Goal: Information Seeking & Learning: Learn about a topic

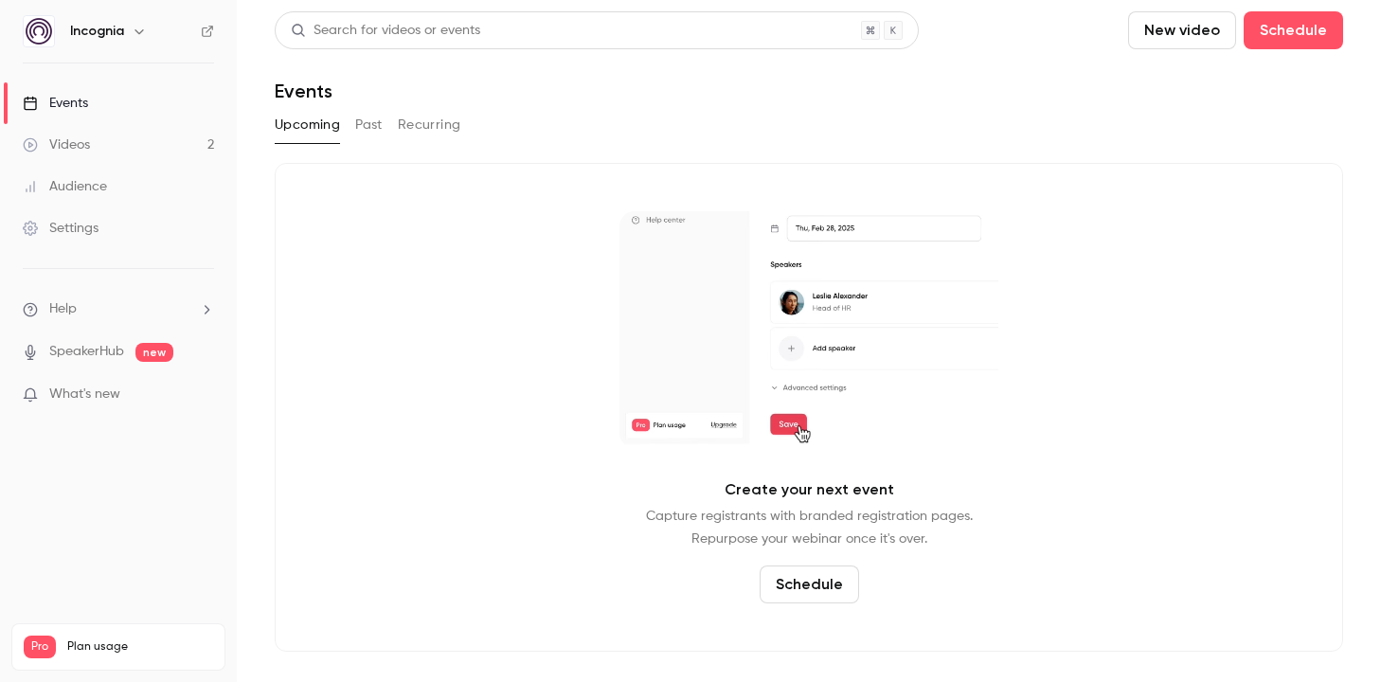
click at [165, 149] on link "Videos 2" at bounding box center [118, 145] width 237 height 42
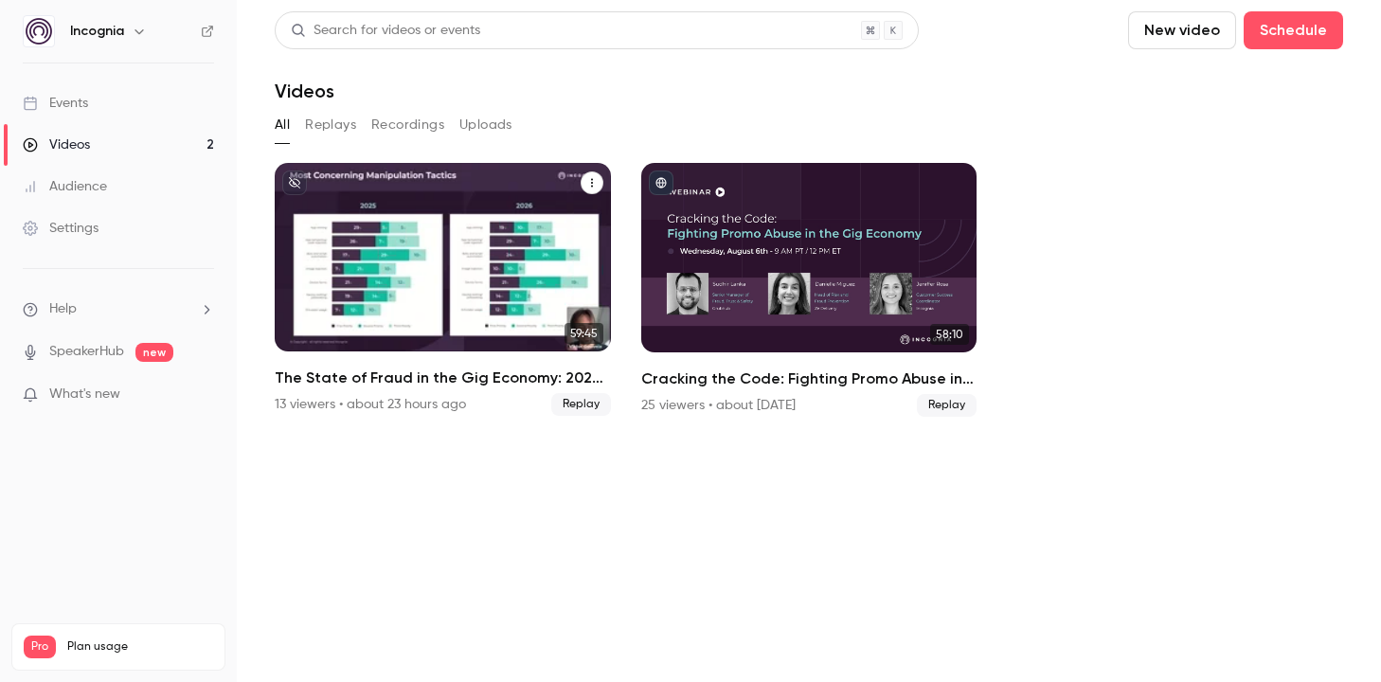
click at [371, 378] on h2 "The State of Fraud in the Gig Economy: 2025 Survey Results" at bounding box center [443, 378] width 336 height 23
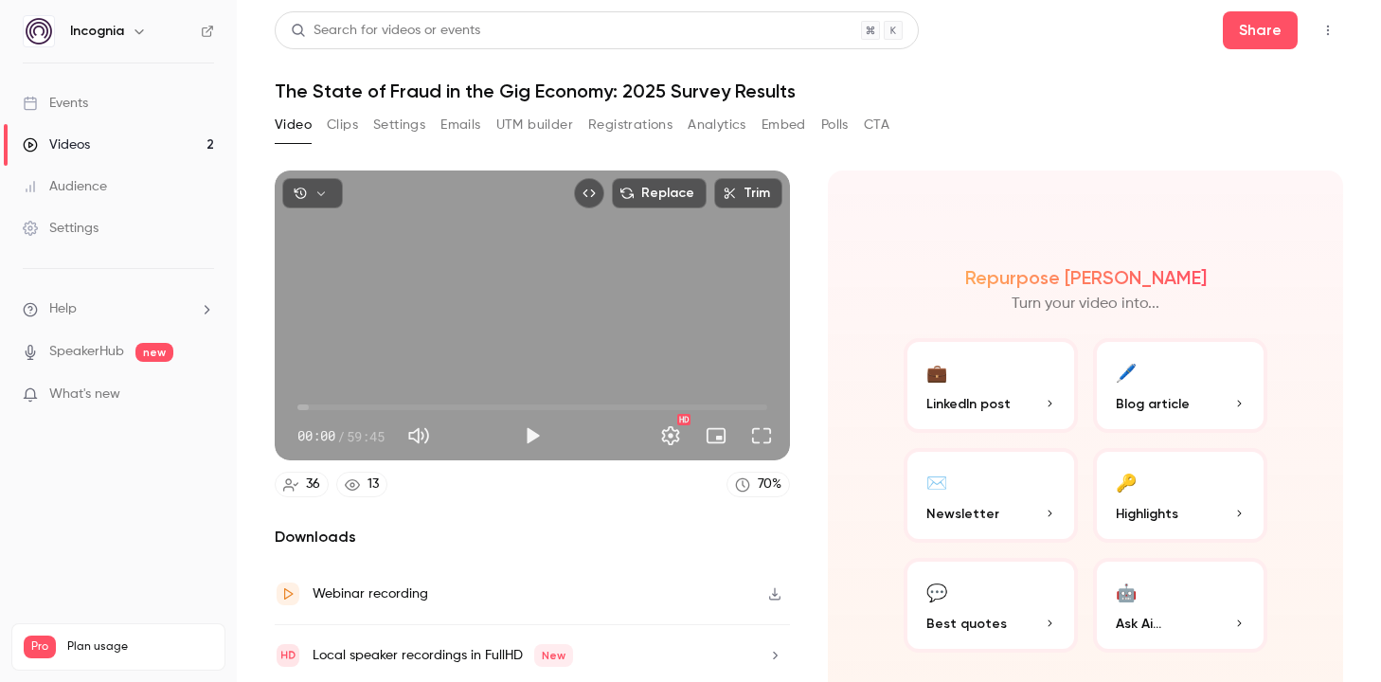
scroll to position [65, 0]
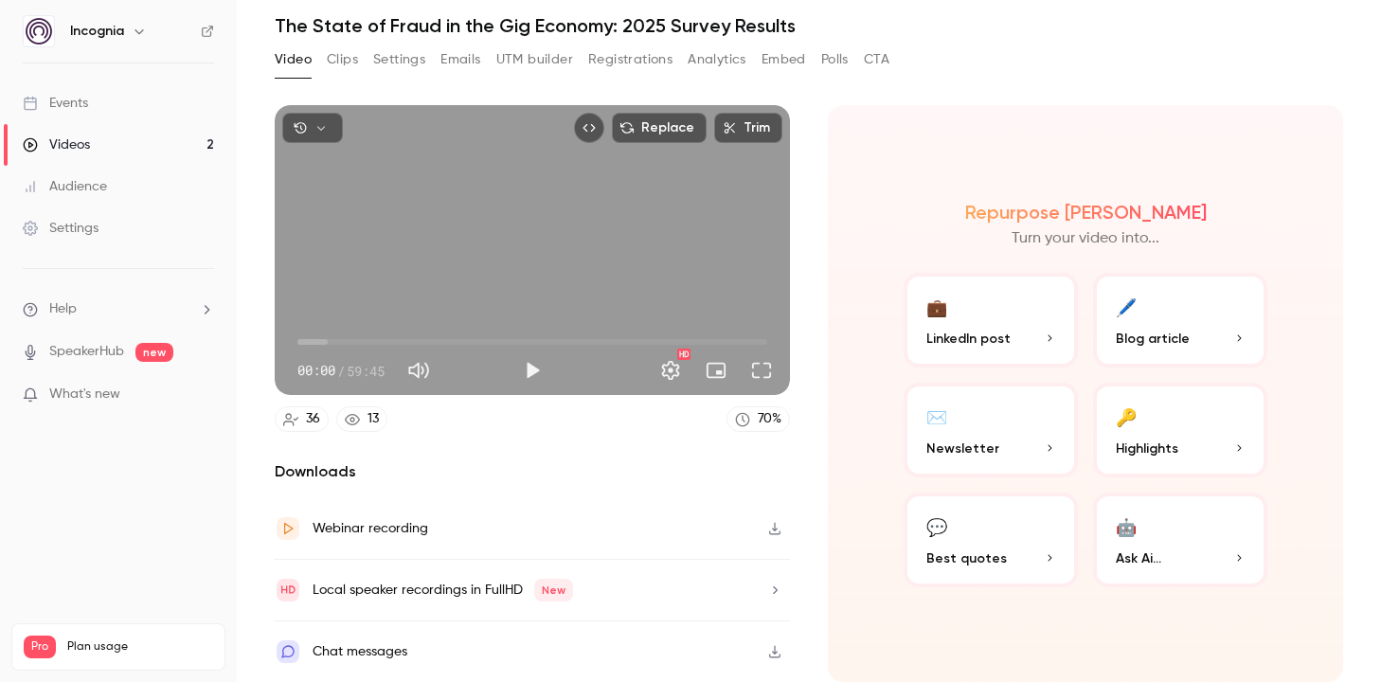
click at [448, 60] on button "Emails" at bounding box center [460, 60] width 40 height 30
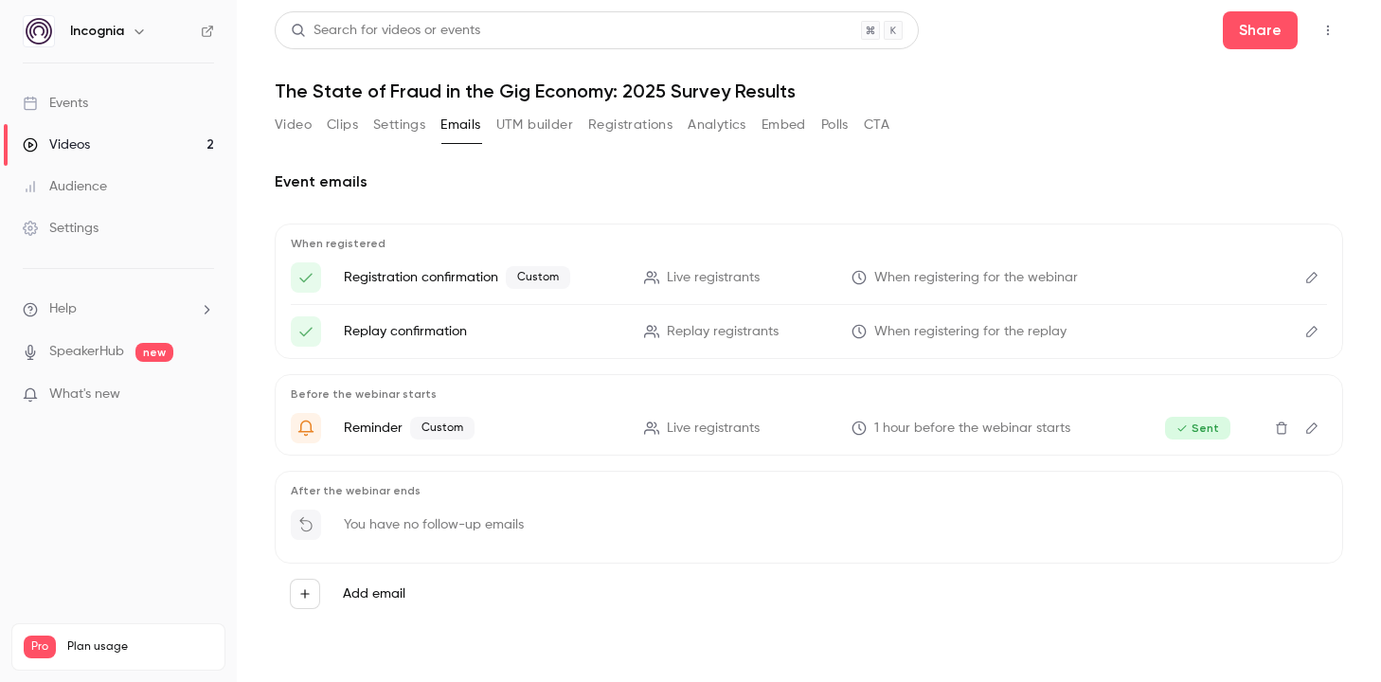
click at [380, 128] on button "Settings" at bounding box center [399, 125] width 52 height 30
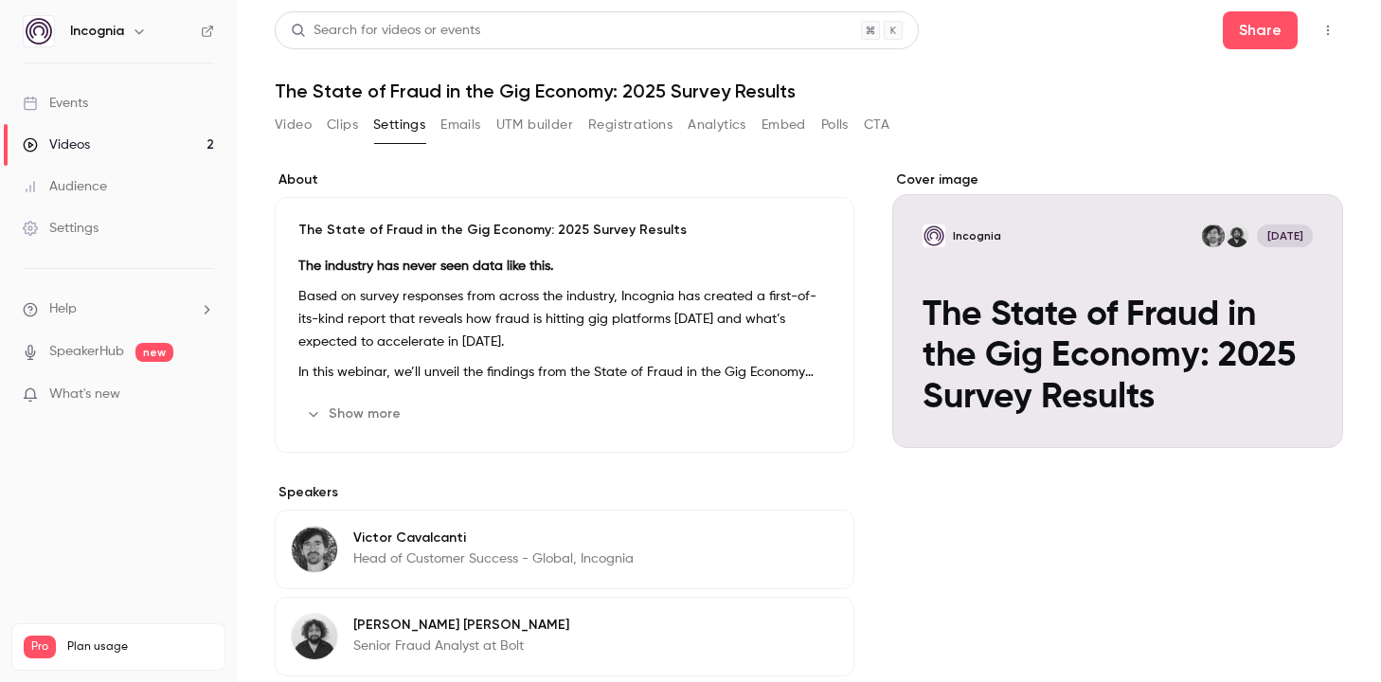
click at [722, 130] on button "Analytics" at bounding box center [717, 125] width 59 height 30
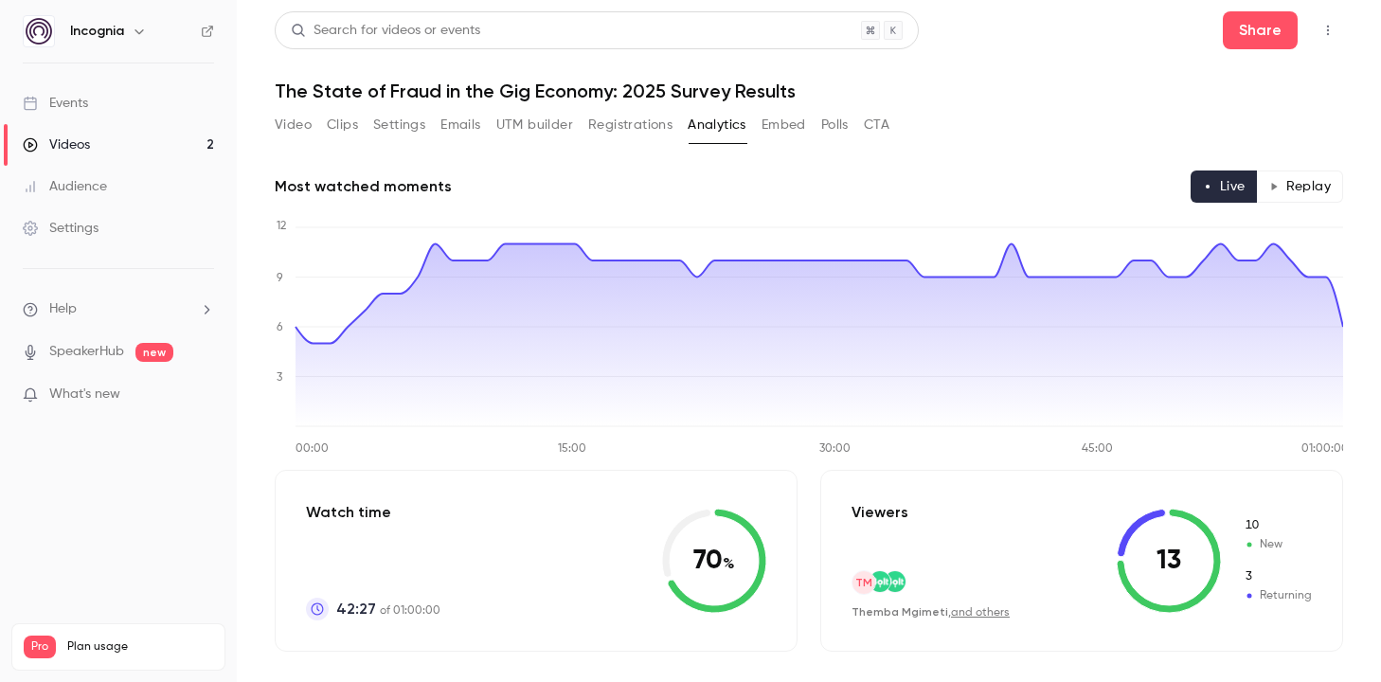
click at [794, 132] on button "Embed" at bounding box center [784, 125] width 45 height 30
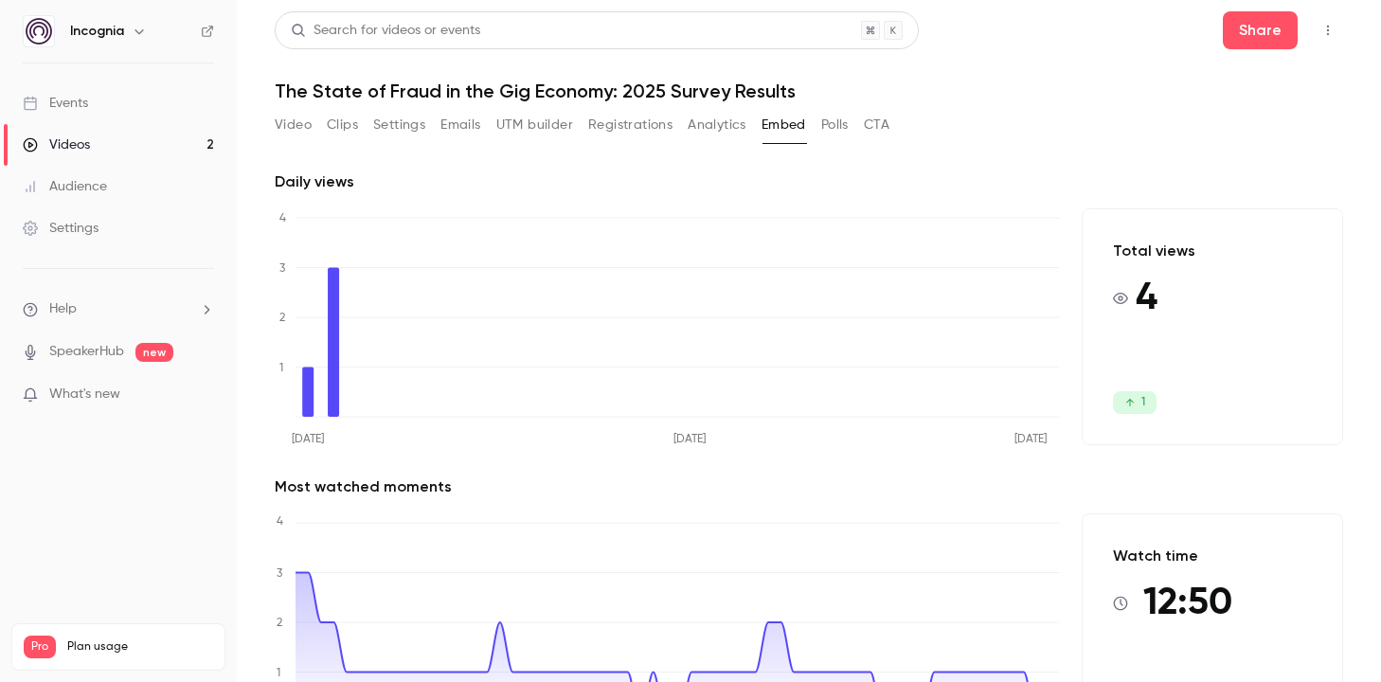
click at [837, 132] on button "Polls" at bounding box center [834, 125] width 27 height 30
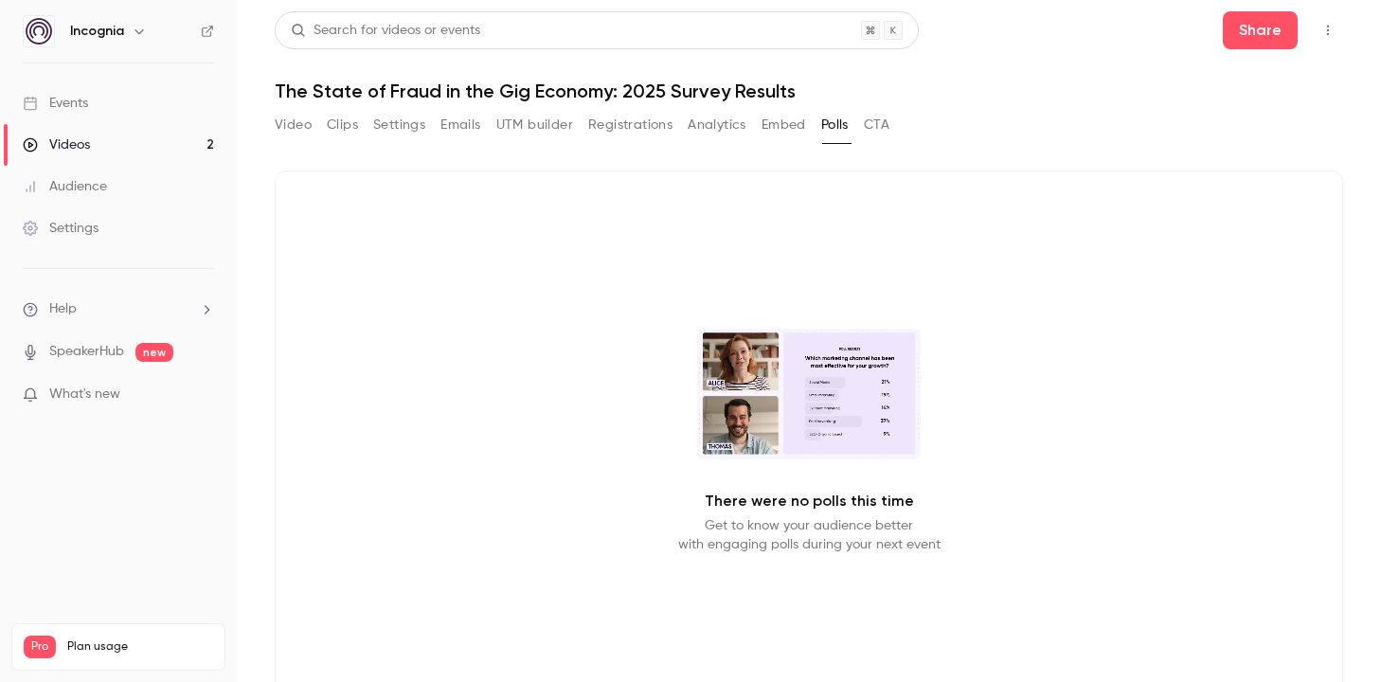
click at [780, 131] on button "Embed" at bounding box center [784, 125] width 45 height 30
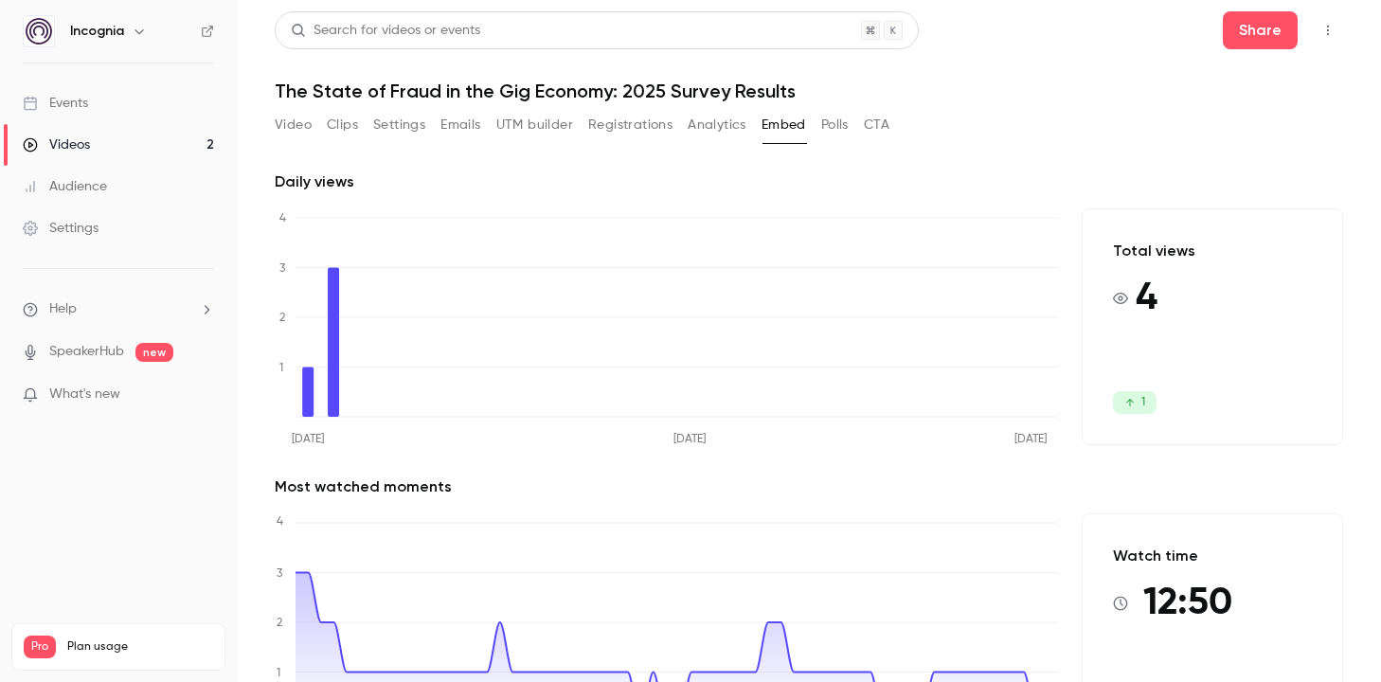
click at [340, 135] on button "Clips" at bounding box center [342, 125] width 31 height 30
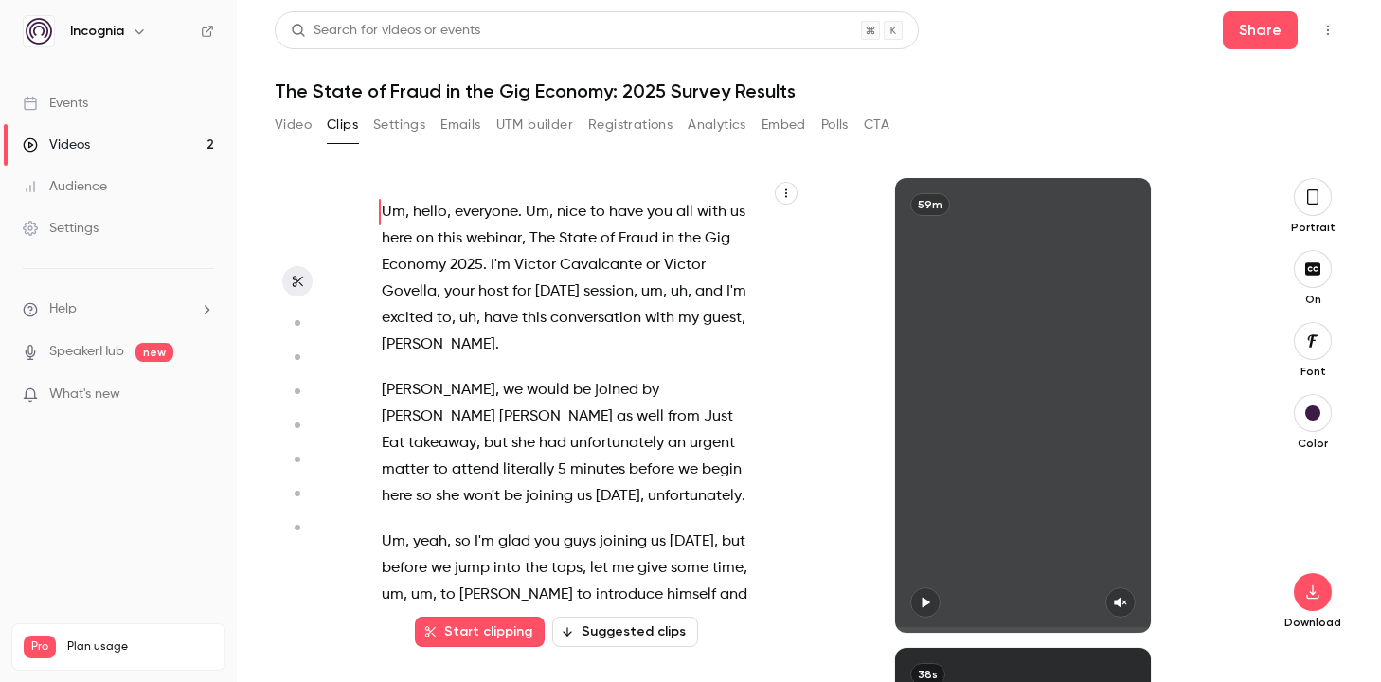
click at [294, 123] on button "Video" at bounding box center [293, 125] width 37 height 30
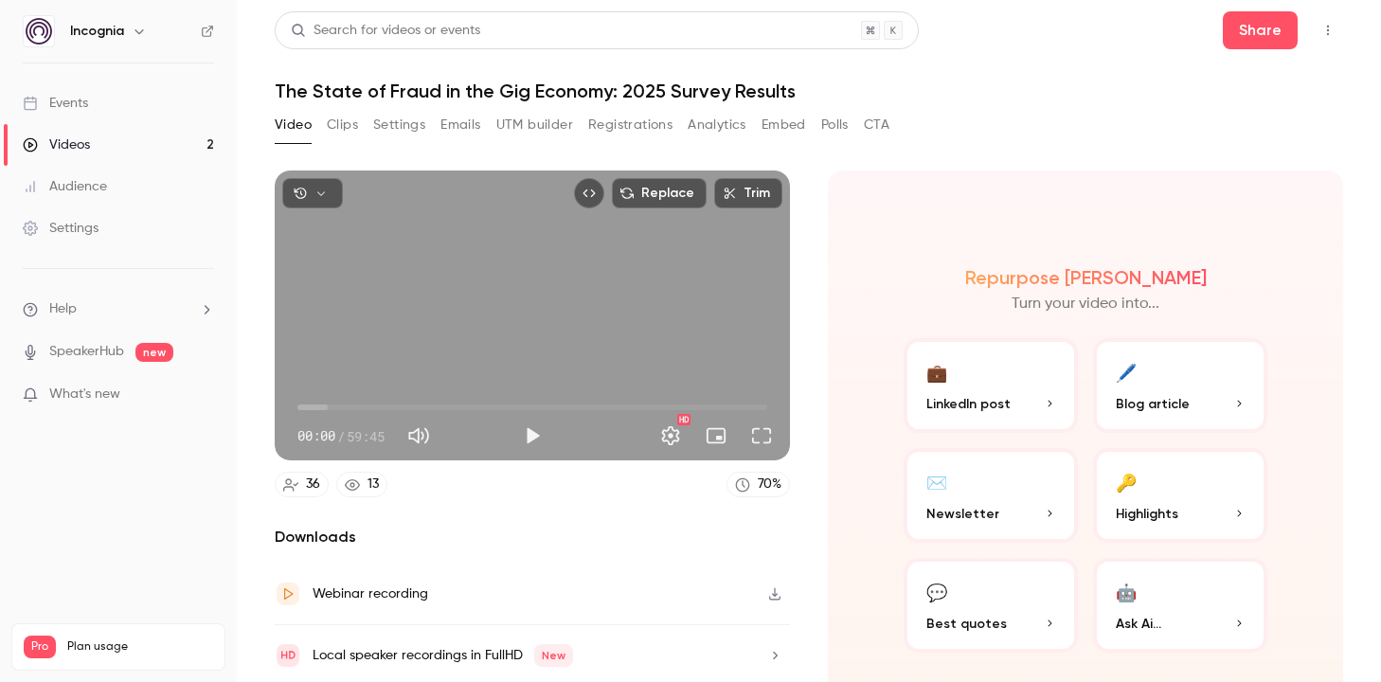
scroll to position [65, 0]
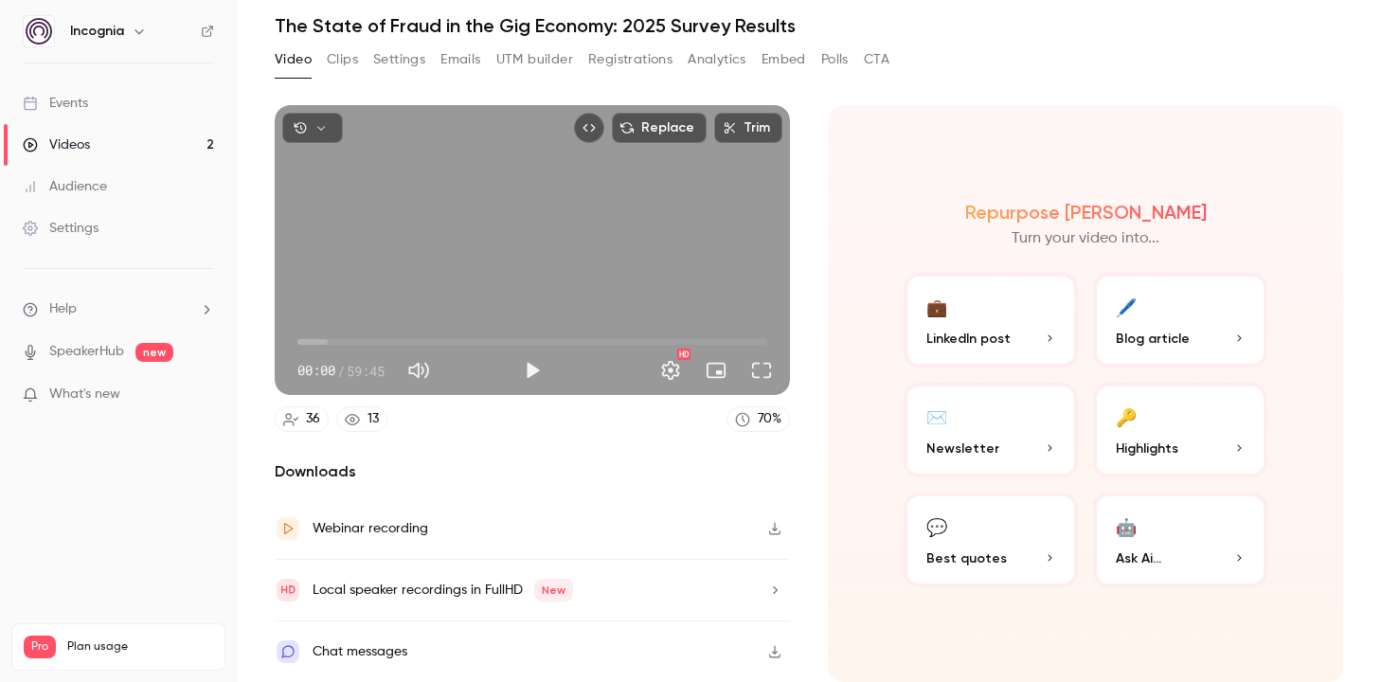
click at [396, 649] on div "Chat messages" at bounding box center [360, 651] width 95 height 23
